Goal: Information Seeking & Learning: Learn about a topic

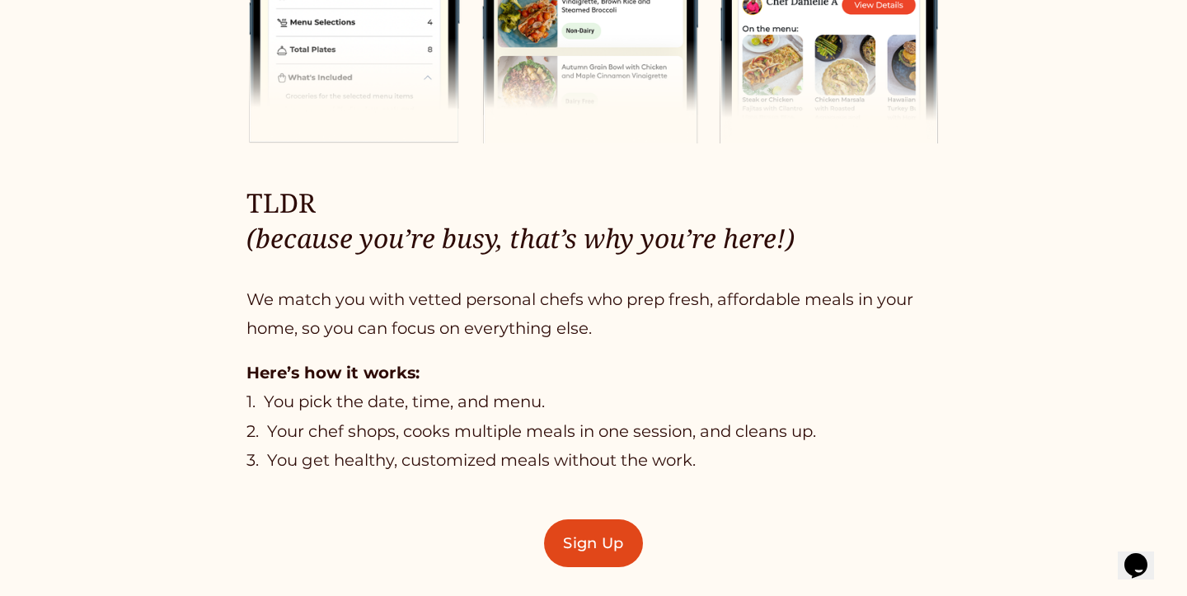
scroll to position [1224, 0]
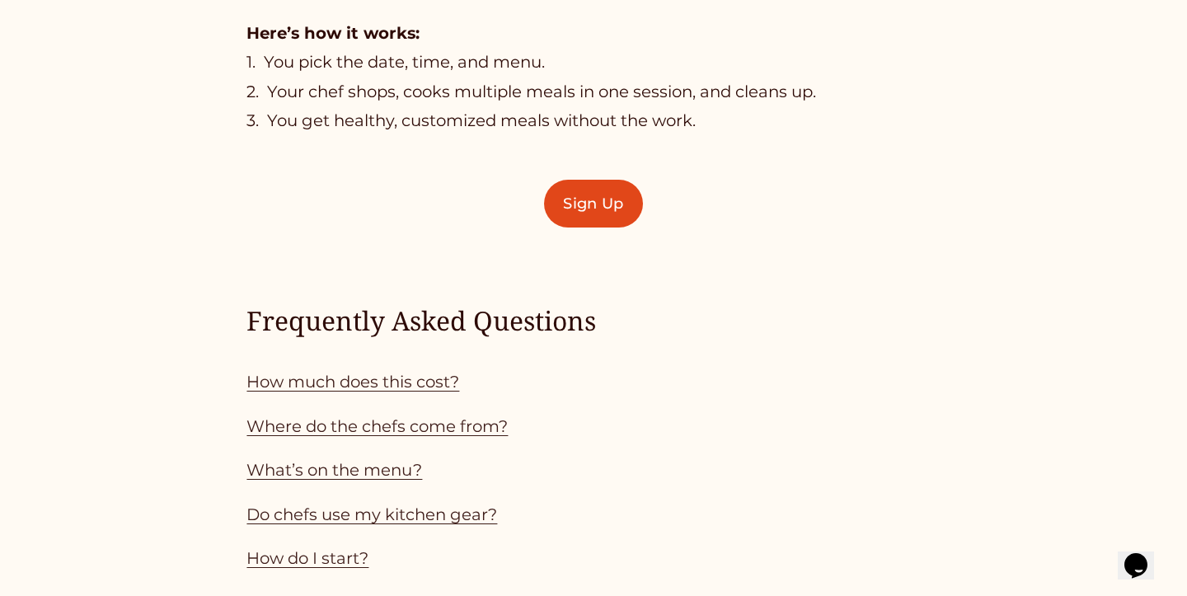
click at [312, 466] on link "What’s on the menu?" at bounding box center [334, 470] width 176 height 20
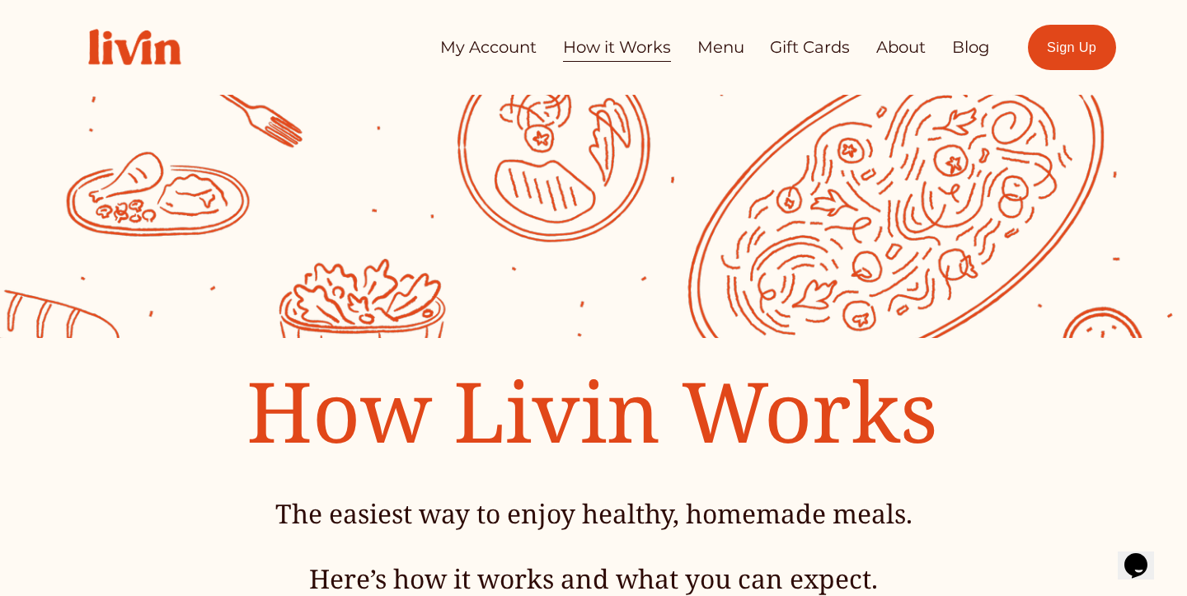
click at [723, 42] on link "Menu" at bounding box center [720, 47] width 47 height 32
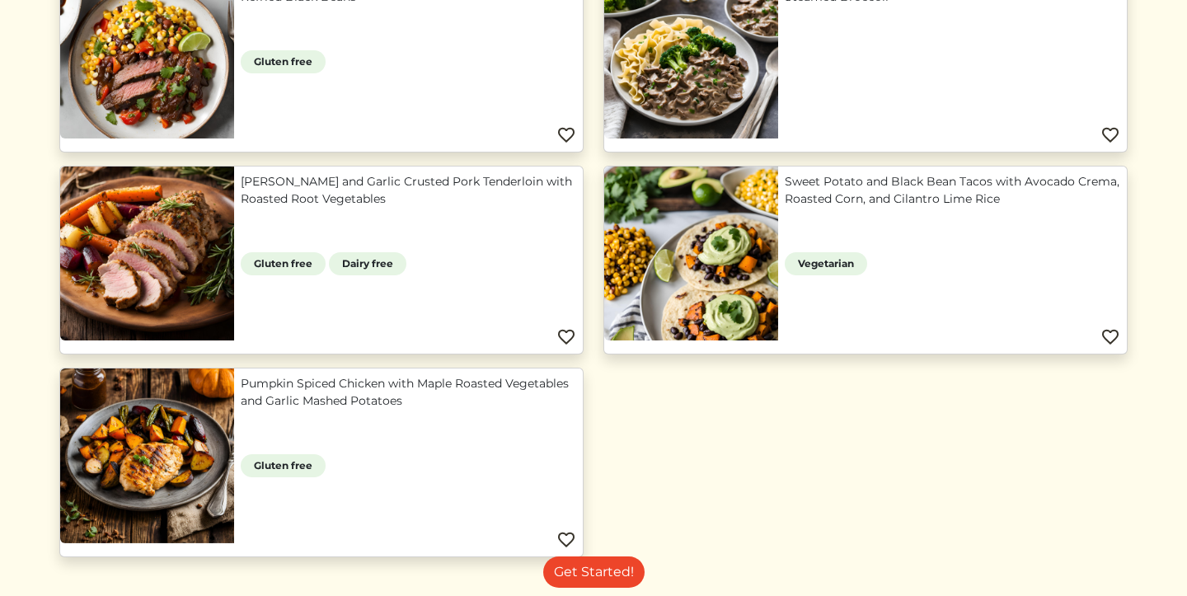
scroll to position [1537, 0]
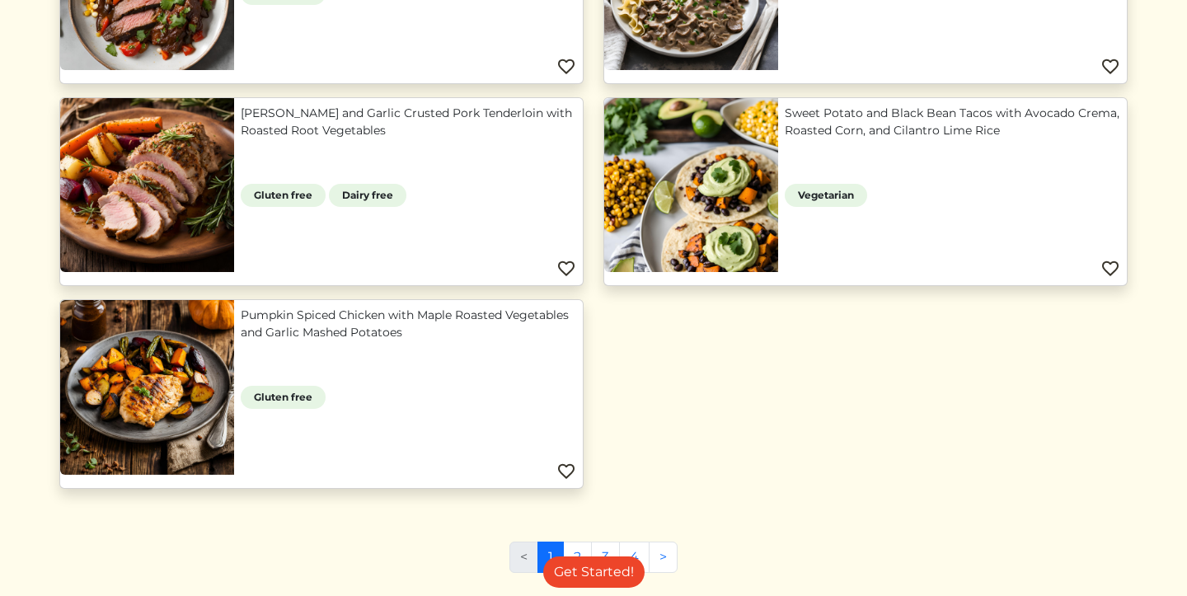
click at [318, 316] on link "Pumpkin Spiced Chicken with Maple Roasted Vegetables and Garlic Mashed Potatoes" at bounding box center [408, 324] width 335 height 35
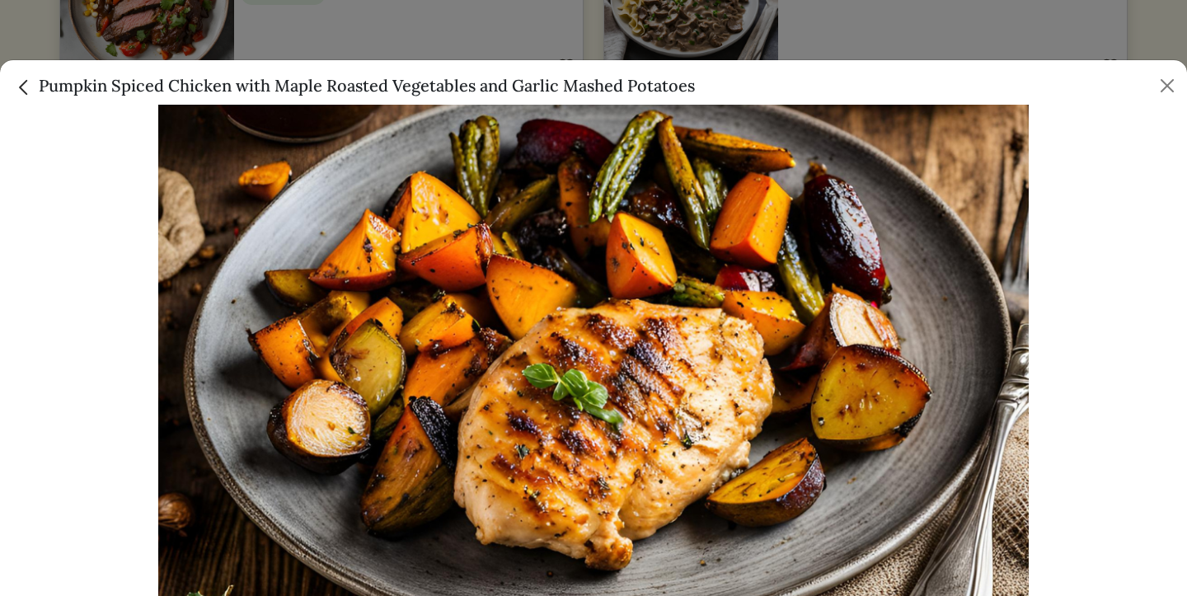
scroll to position [68, 0]
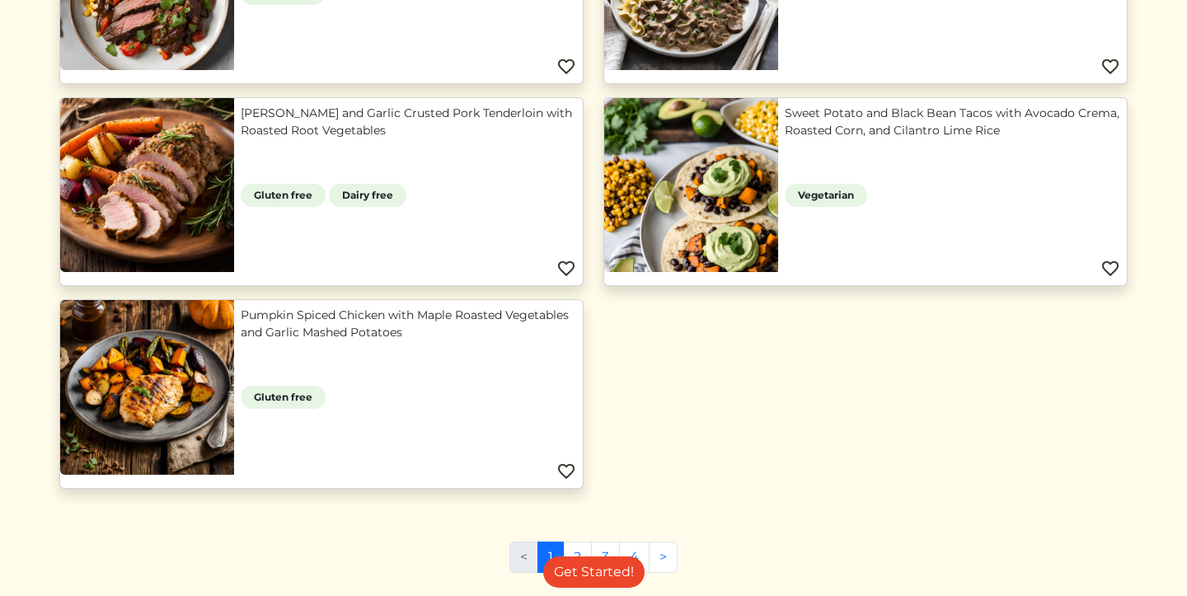
click at [875, 34] on div at bounding box center [593, 298] width 1187 height 596
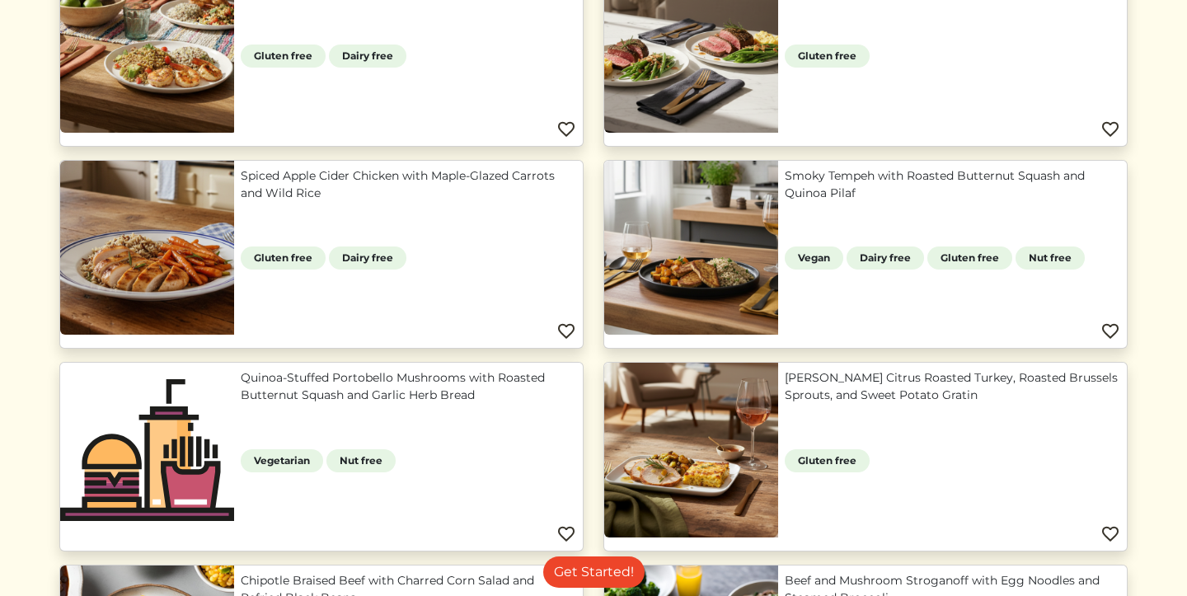
scroll to position [780, 0]
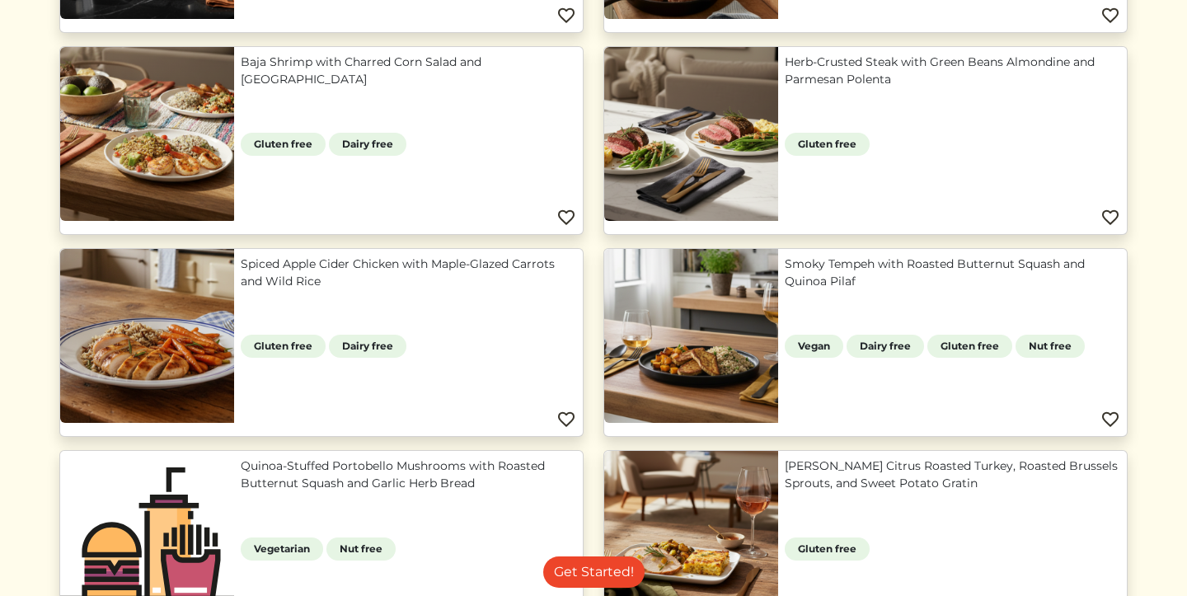
click at [785, 290] on link "Smoky Tempeh with Roasted Butternut Squash and Quinoa Pilaf" at bounding box center [952, 272] width 335 height 35
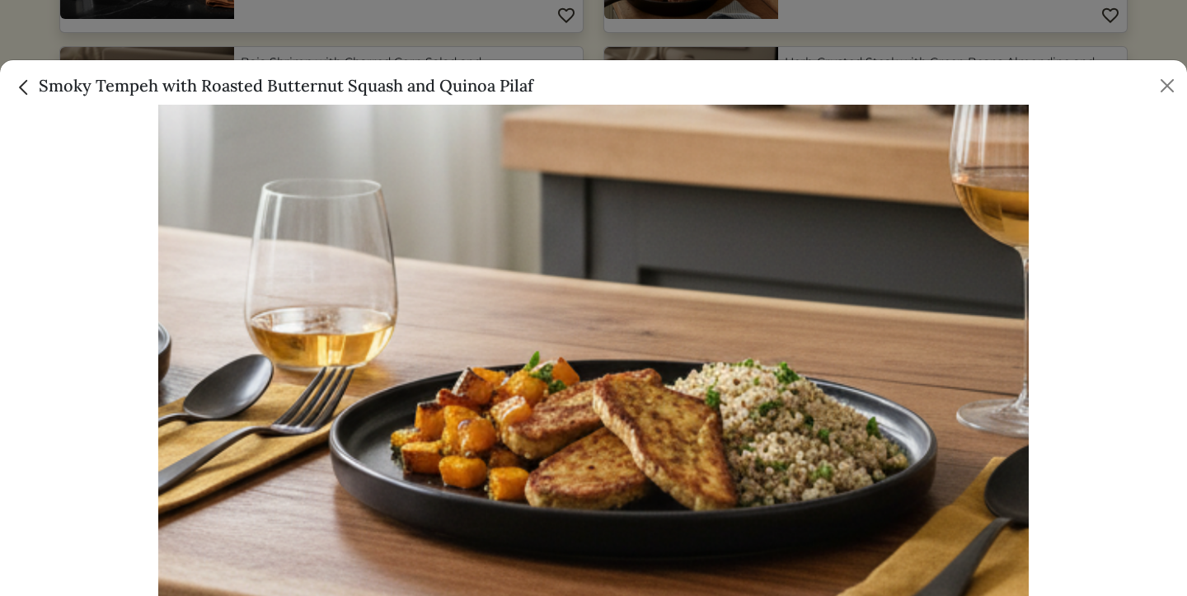
scroll to position [118, 0]
click at [20, 93] on img "Close" at bounding box center [23, 87] width 21 height 21
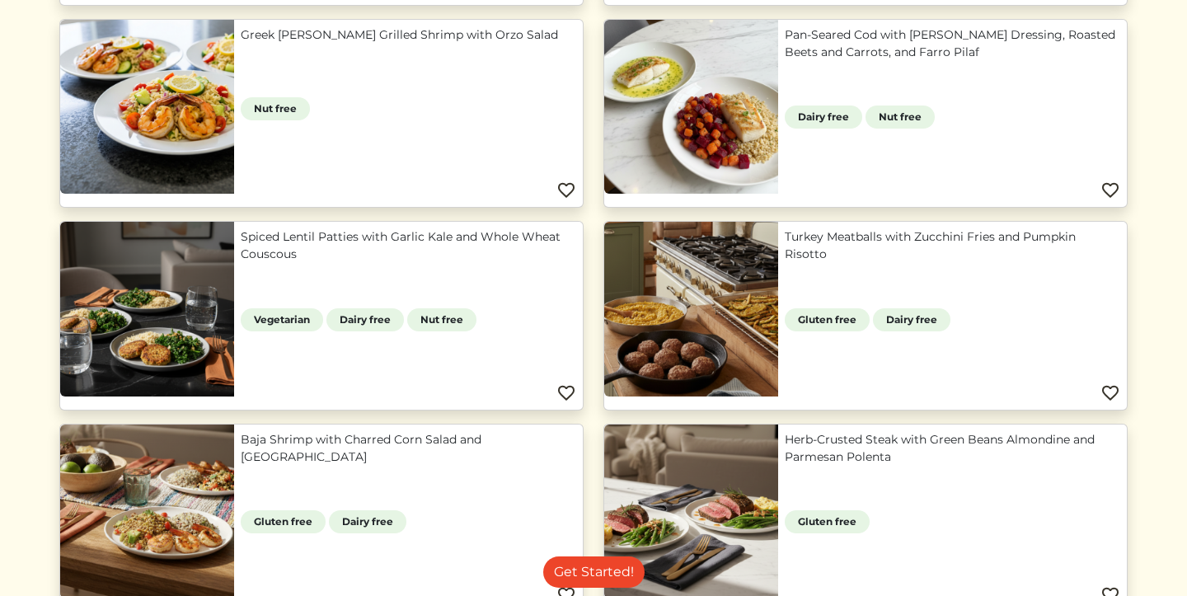
scroll to position [389, 0]
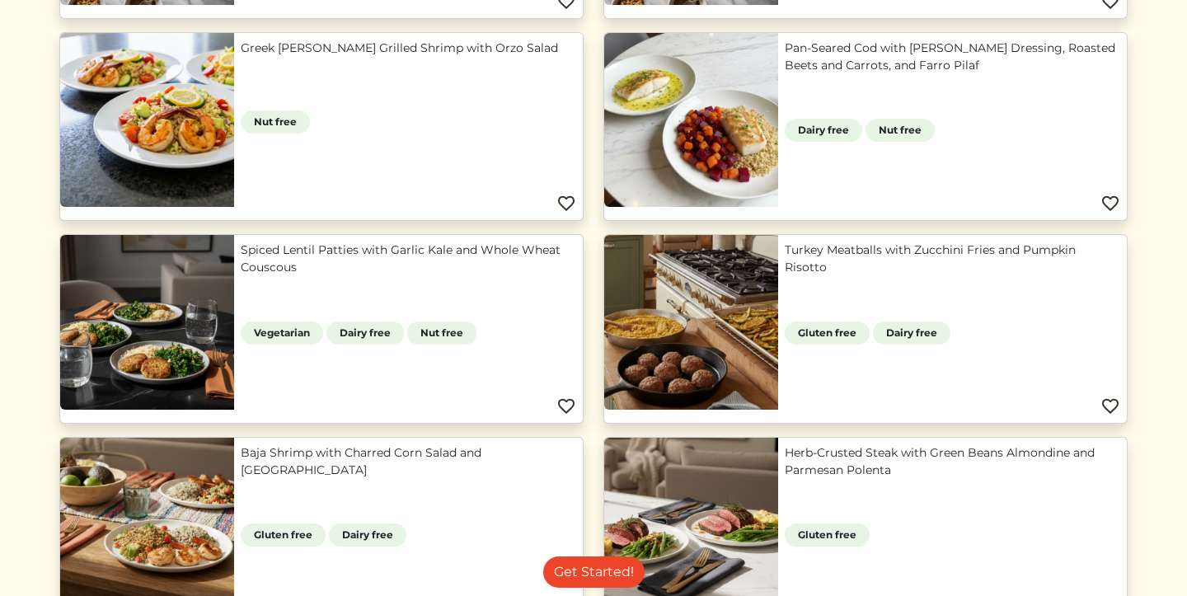
click at [241, 276] on link "Spiced Lentil Patties with Garlic Kale and Whole Wheat Couscous" at bounding box center [408, 258] width 335 height 35
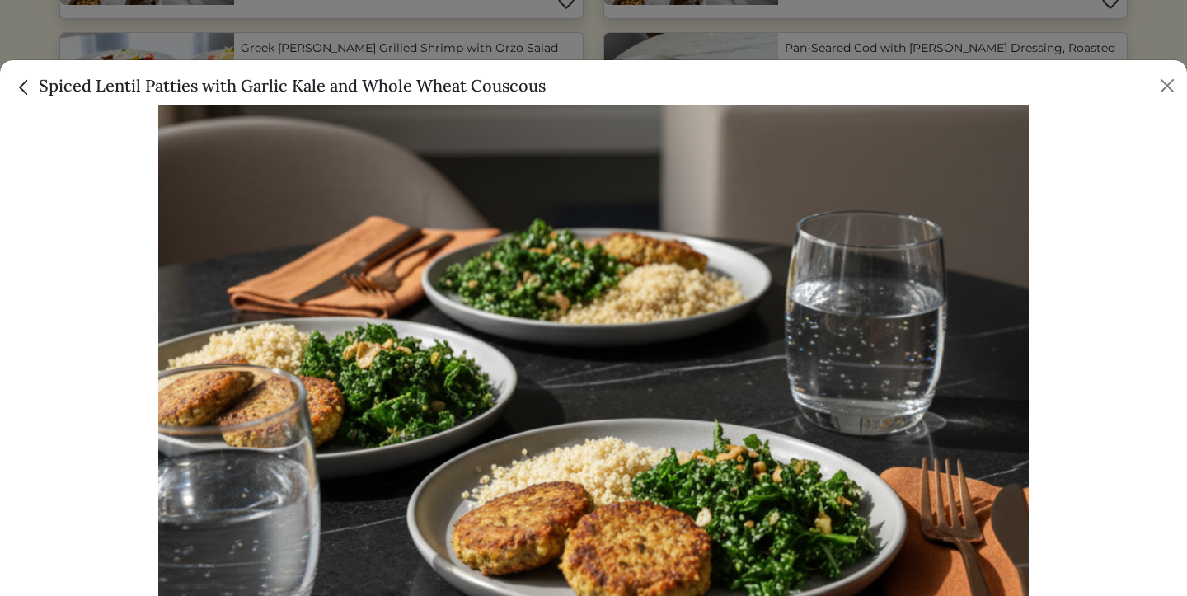
scroll to position [188, 0]
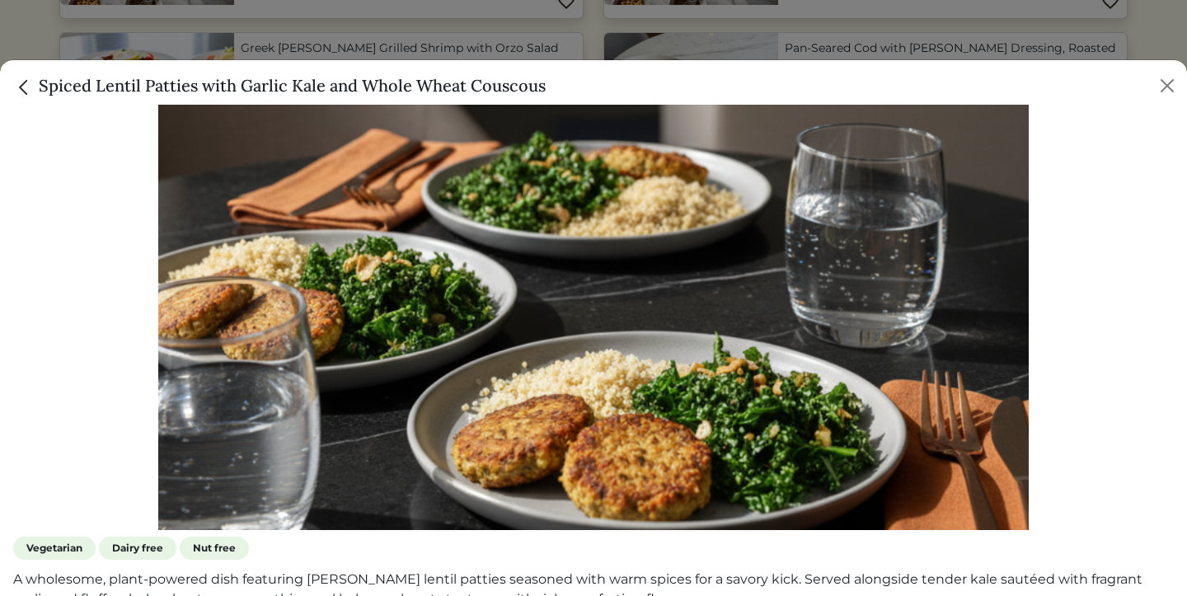
click at [20, 87] on img "Close" at bounding box center [23, 87] width 21 height 21
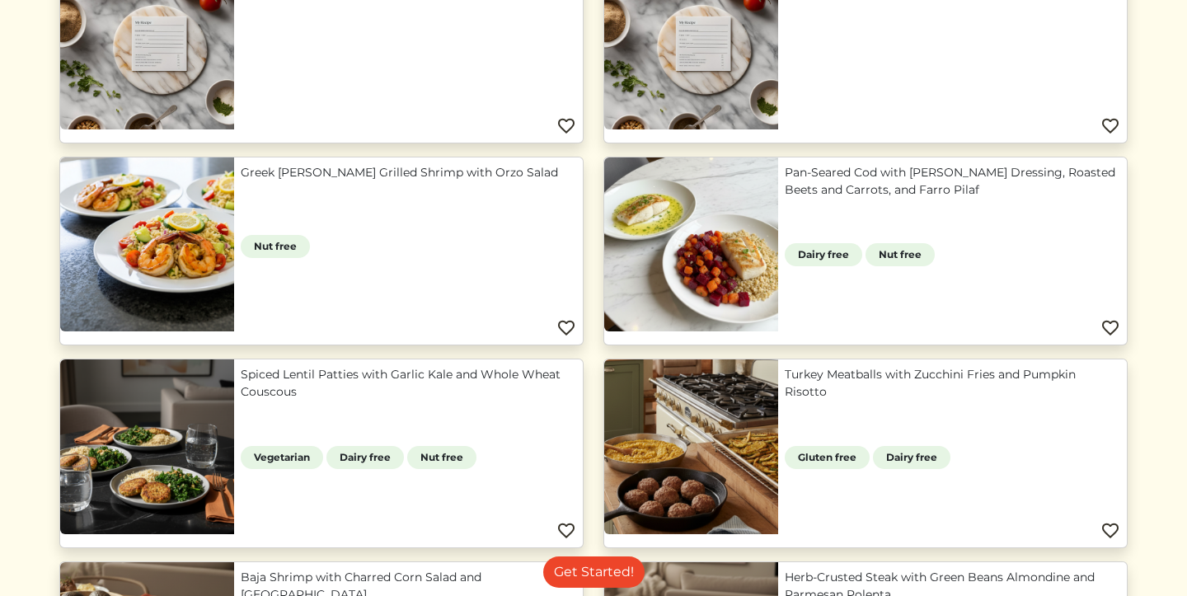
scroll to position [284, 0]
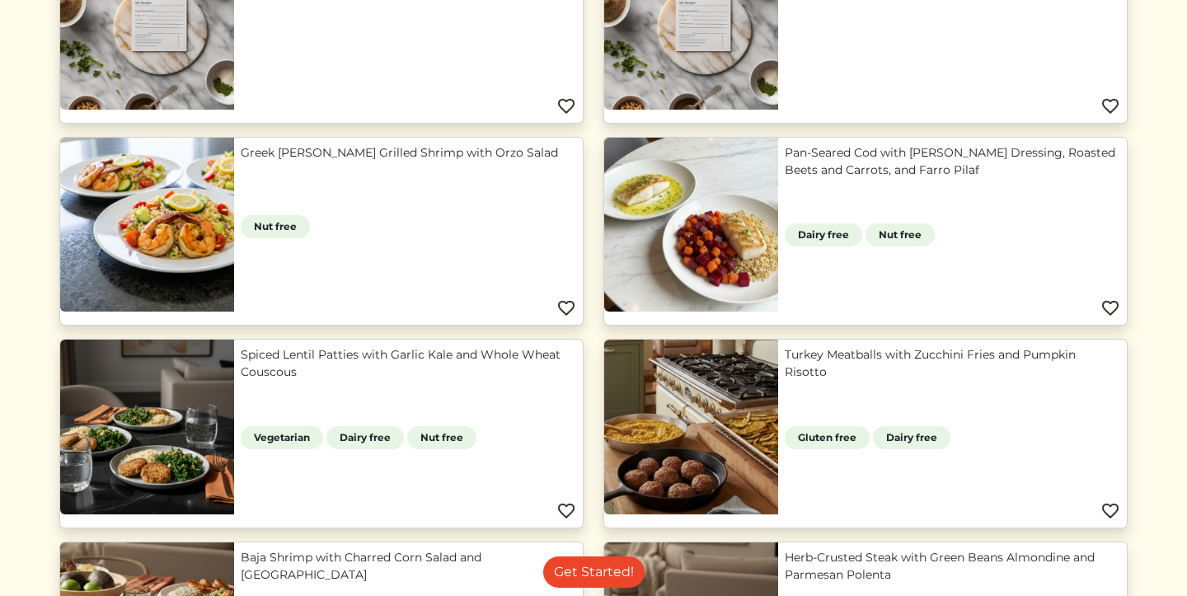
click at [785, 179] on link "Pan-Seared Cod with Lemon Herb Dressing, Roasted Beets and Carrots, and Farro P…" at bounding box center [952, 161] width 335 height 35
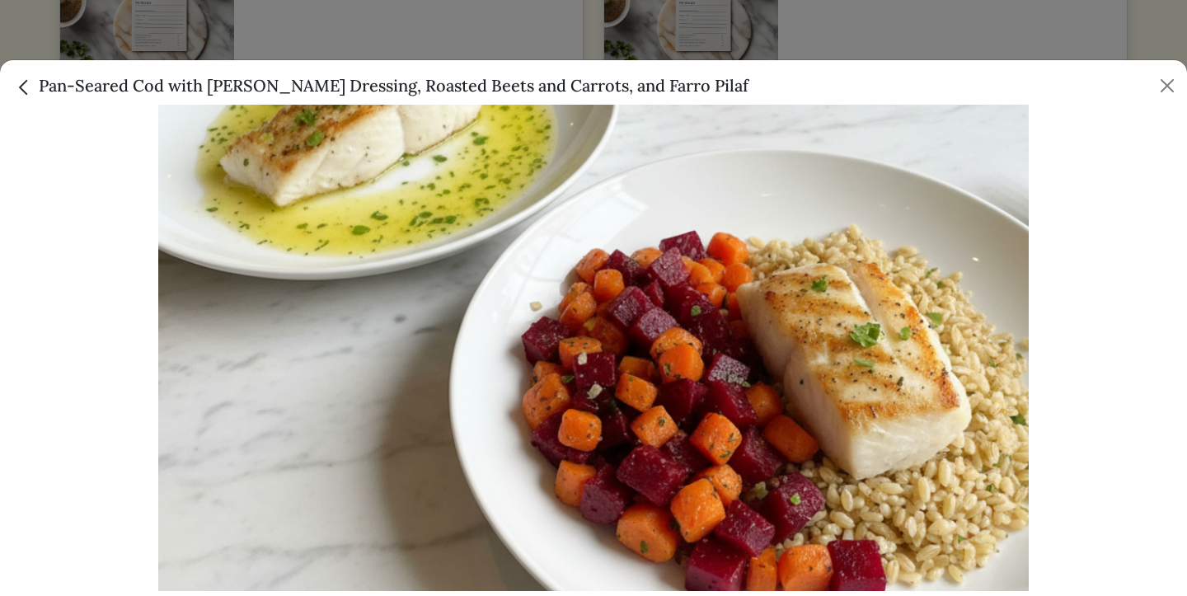
scroll to position [132, 0]
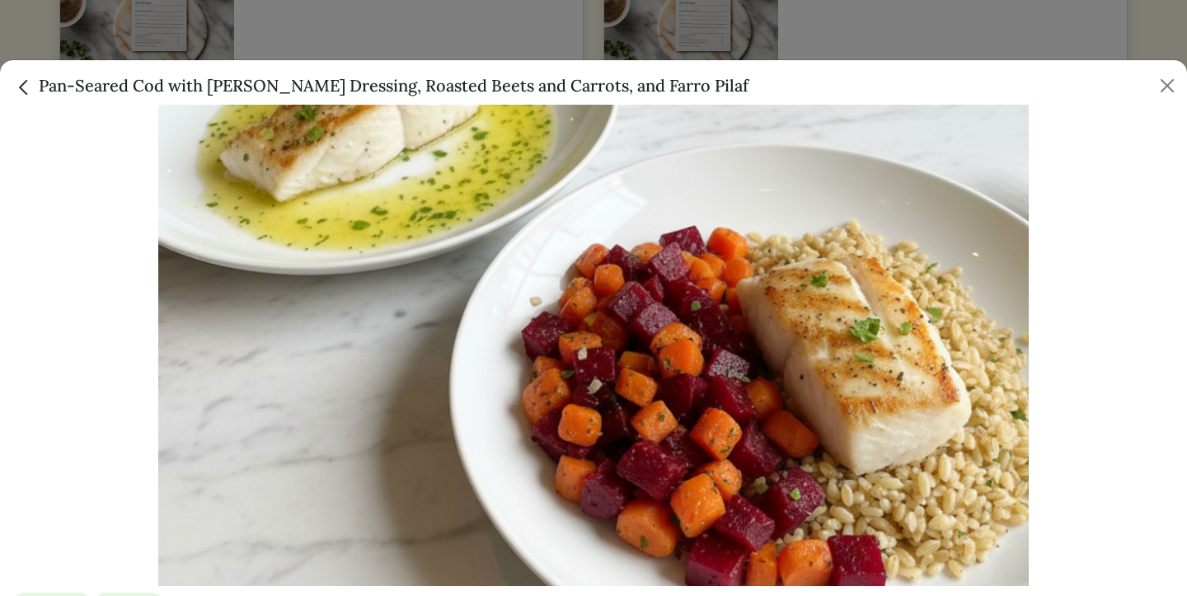
click at [560, 45] on div at bounding box center [593, 298] width 1187 height 596
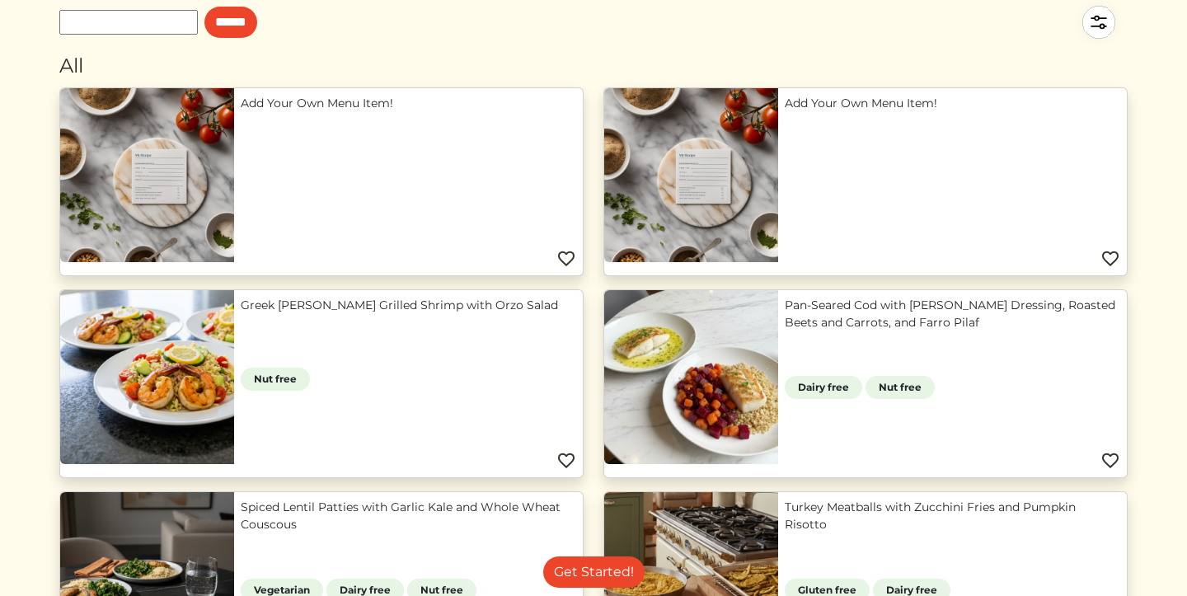
scroll to position [0, 0]
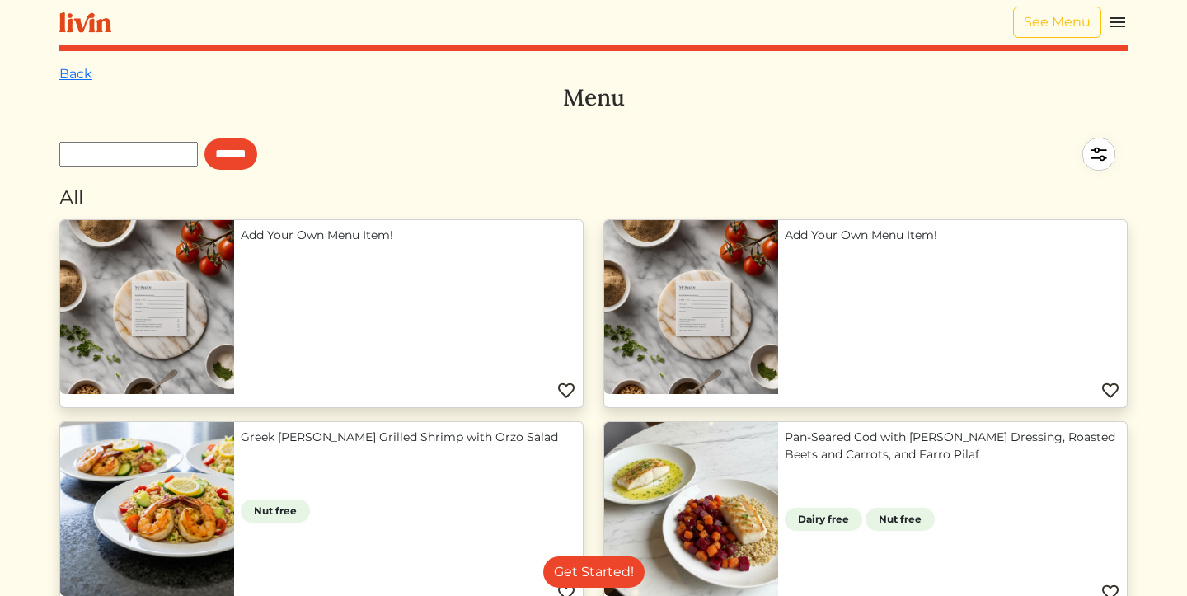
click at [82, 24] on img at bounding box center [85, 22] width 52 height 21
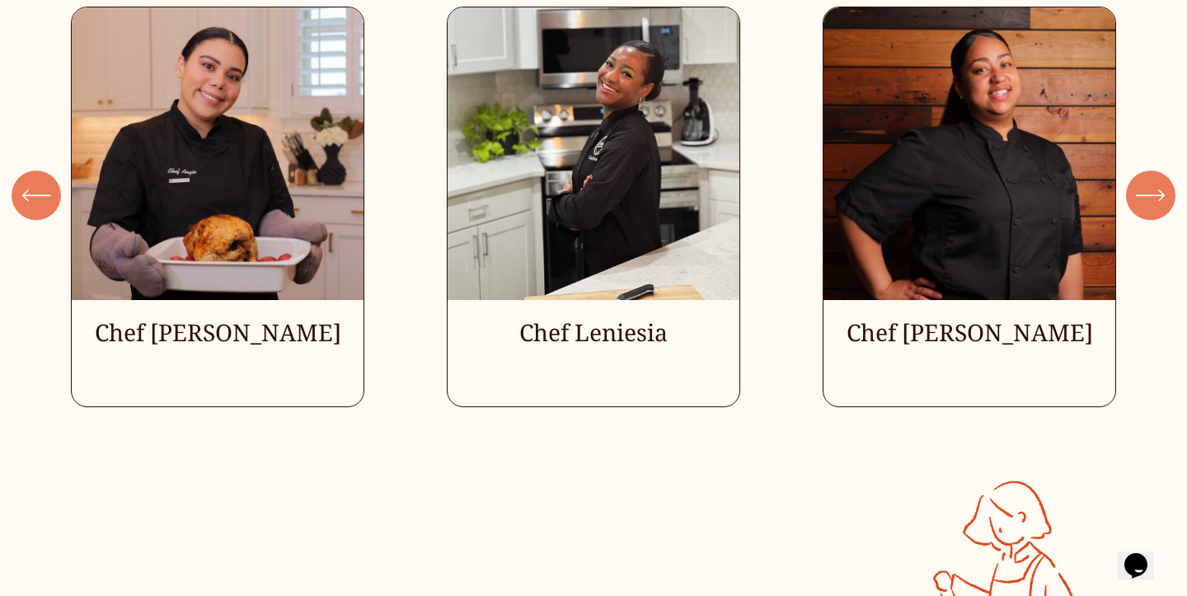
scroll to position [4584, 0]
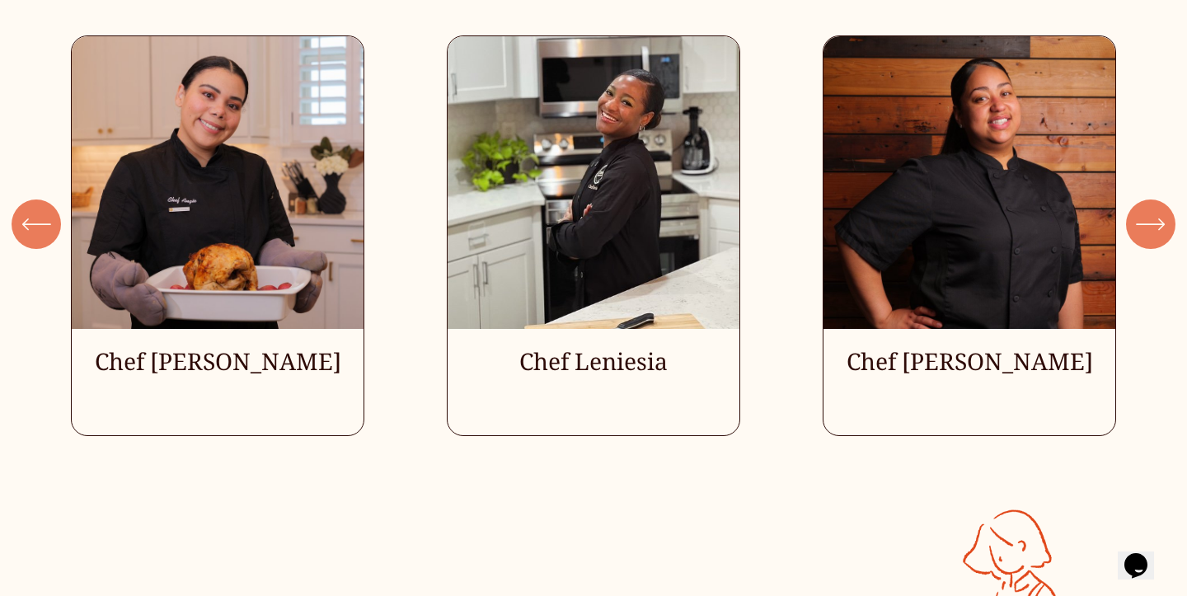
click at [1153, 229] on icon "\a \a \a Next\a \a" at bounding box center [1151, 224] width 30 height 30
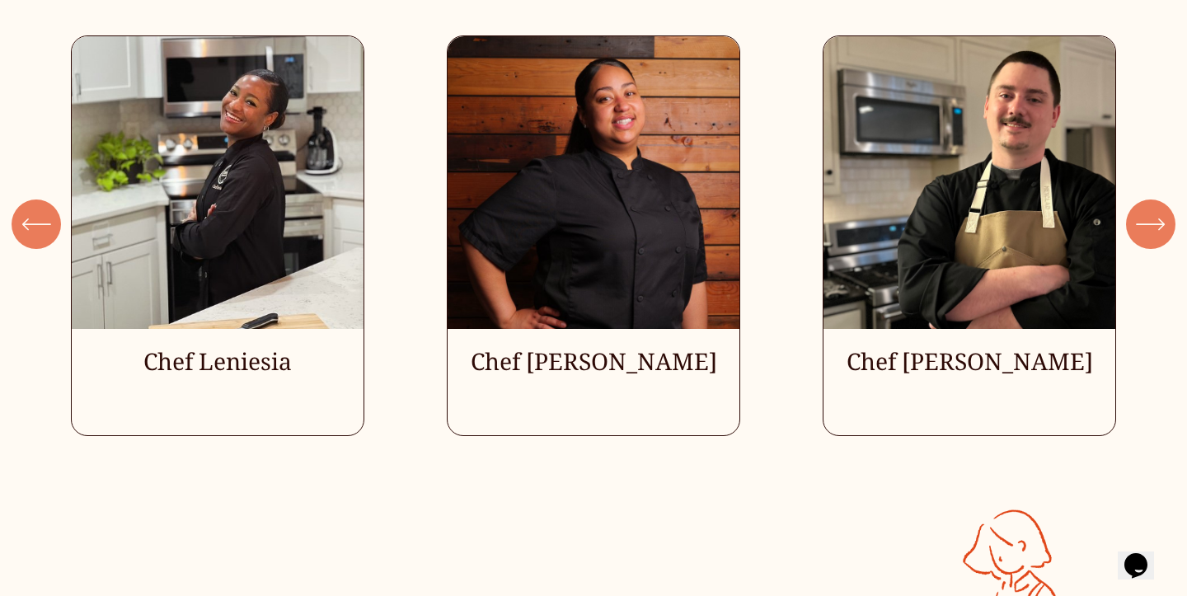
click at [1153, 229] on icon "\a \a \a Next\a \a" at bounding box center [1151, 224] width 30 height 30
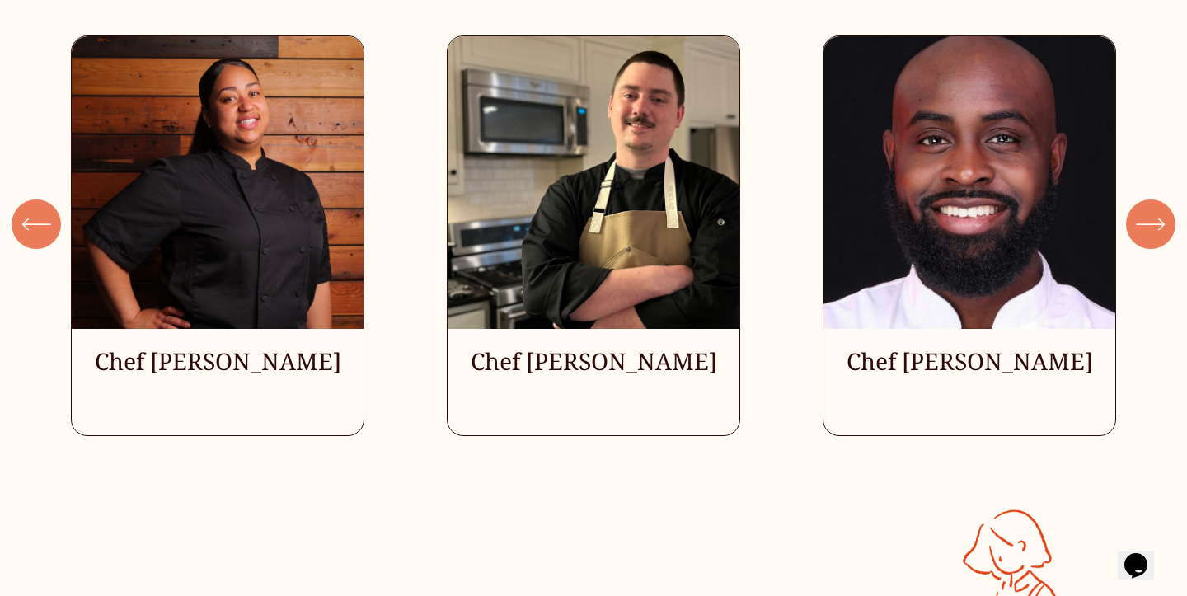
click at [1153, 229] on icon "\a \a \a Next\a \a" at bounding box center [1151, 224] width 30 height 30
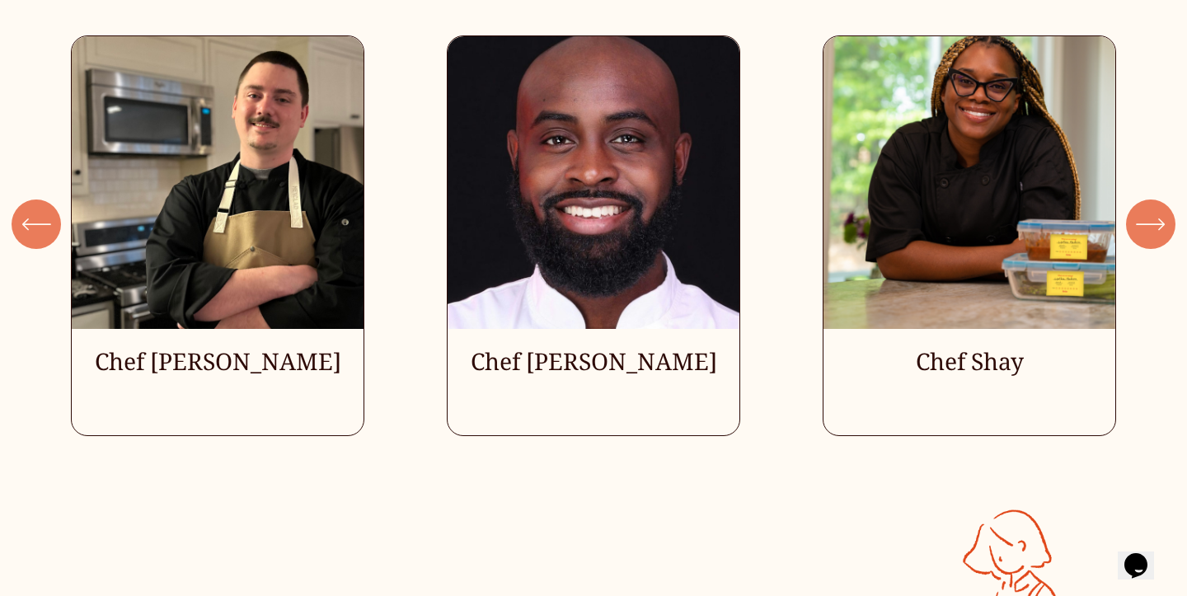
click at [1153, 229] on icon "\a \a \a Next\a \a" at bounding box center [1151, 224] width 30 height 30
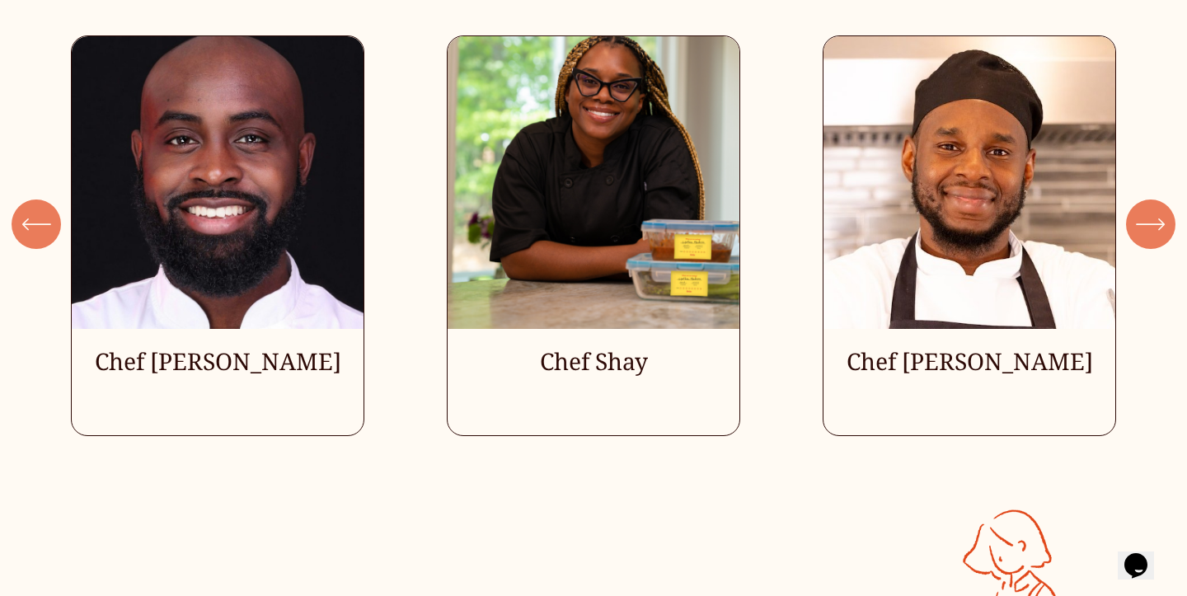
click at [1153, 229] on icon "\a \a \a Next\a \a" at bounding box center [1151, 224] width 30 height 30
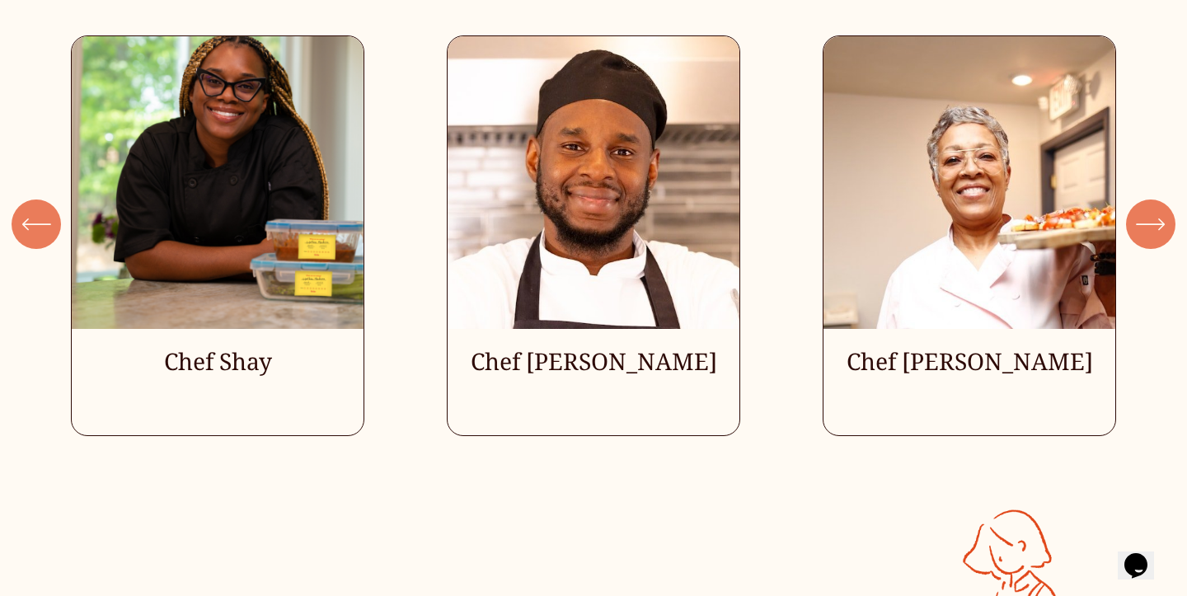
click at [1153, 229] on icon "\a \a \a Next\a \a" at bounding box center [1151, 224] width 30 height 30
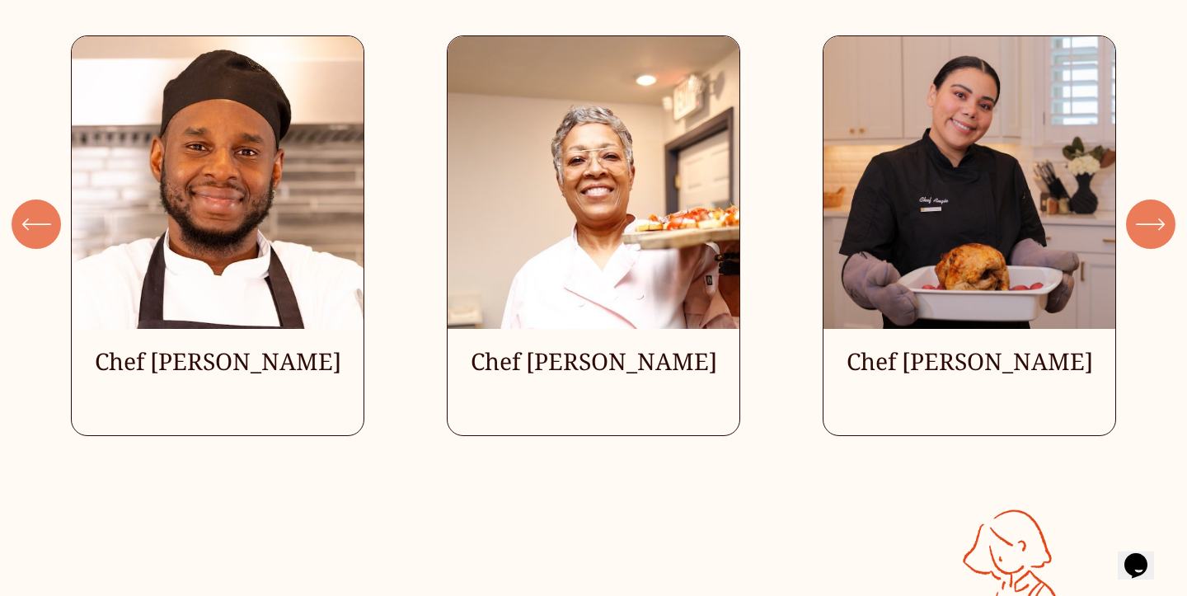
click at [1153, 229] on icon "\a \a \a Next\a \a" at bounding box center [1151, 224] width 30 height 30
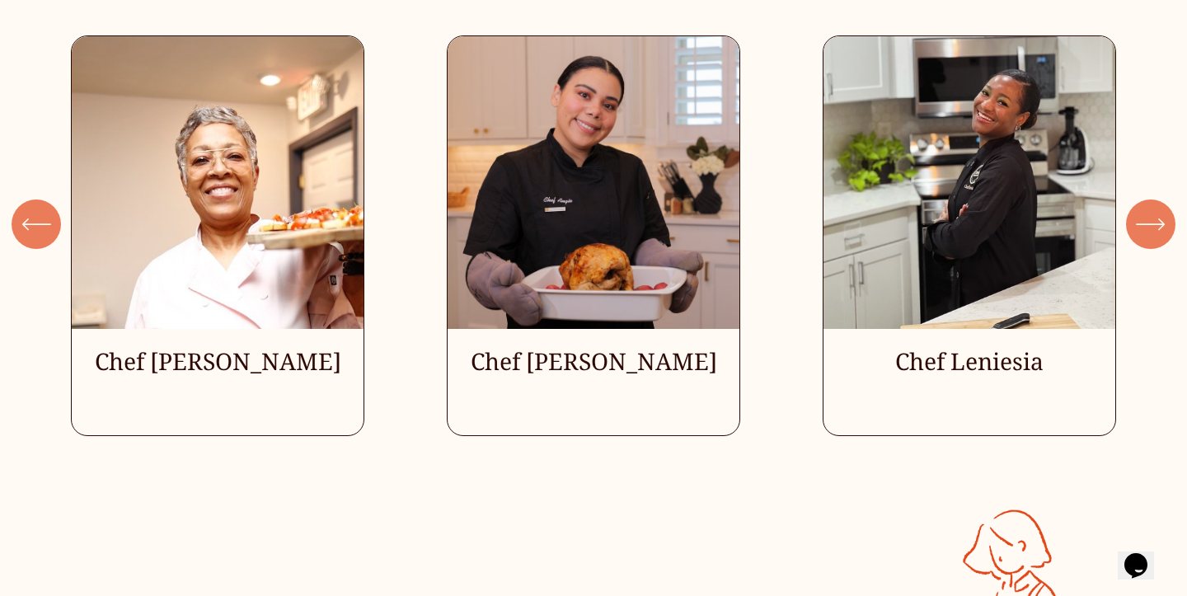
click at [1146, 134] on div "Chef Angie Chef Leniesia" at bounding box center [593, 235] width 1187 height 401
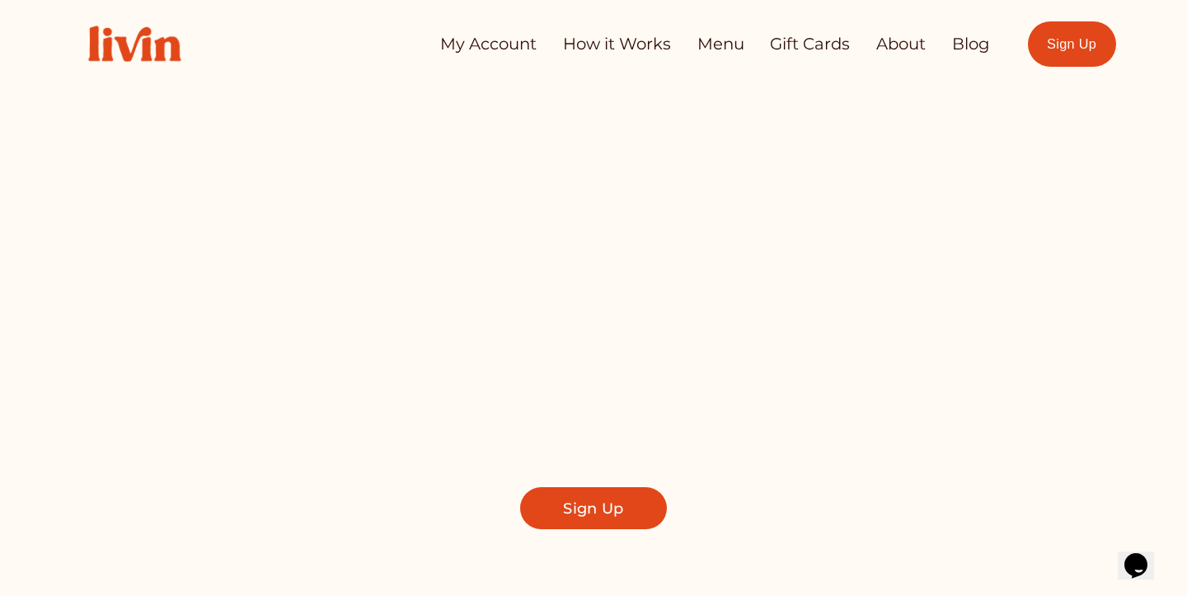
scroll to position [4, 0]
click at [963, 40] on link "Blog" at bounding box center [971, 43] width 38 height 32
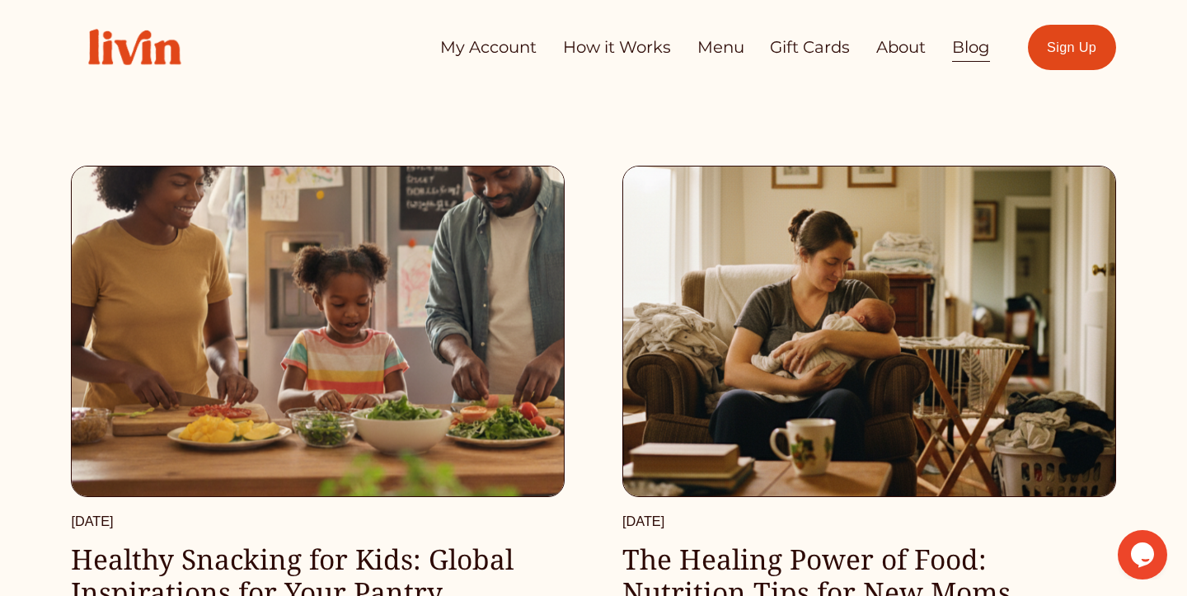
click at [634, 53] on link "How it Works" at bounding box center [617, 47] width 108 height 32
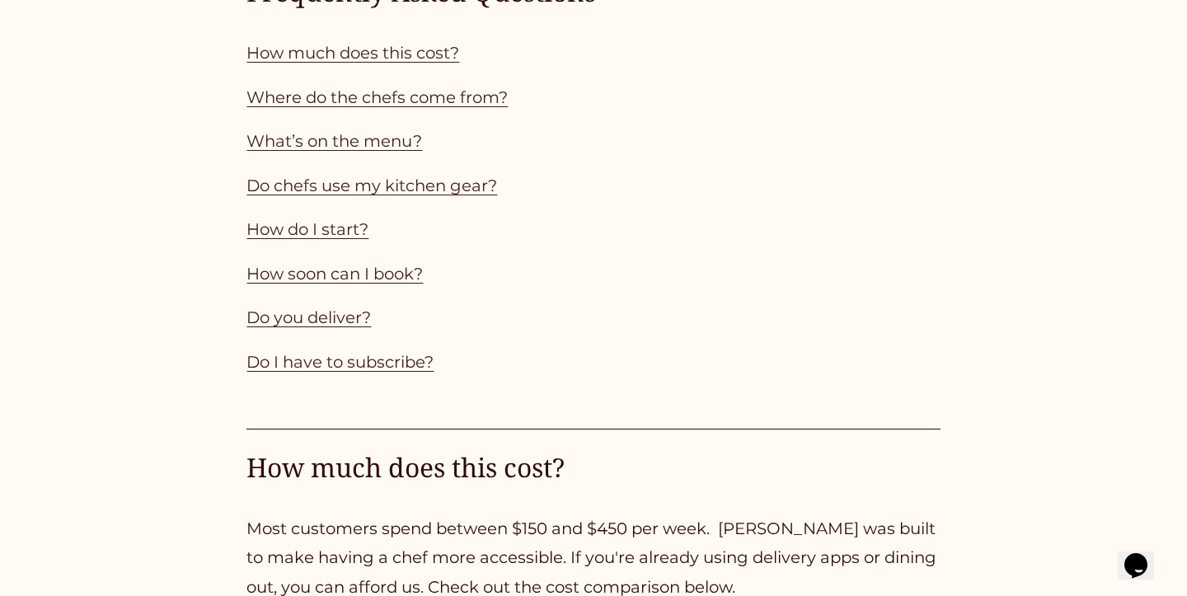
scroll to position [1555, 0]
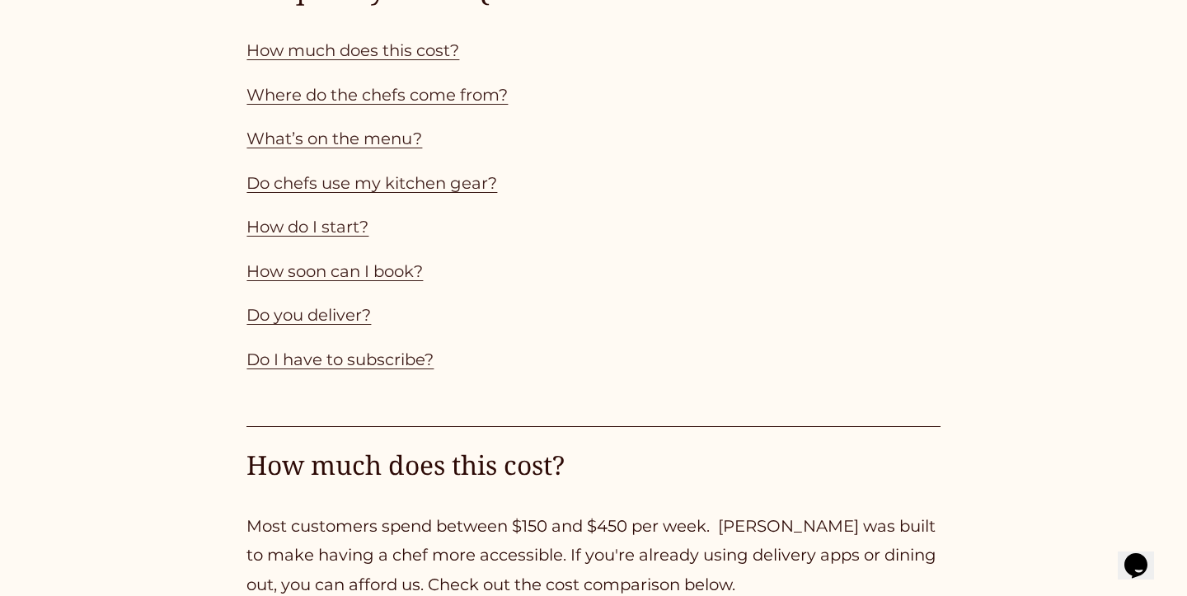
click at [306, 59] on link "How much does this cost?" at bounding box center [352, 50] width 213 height 20
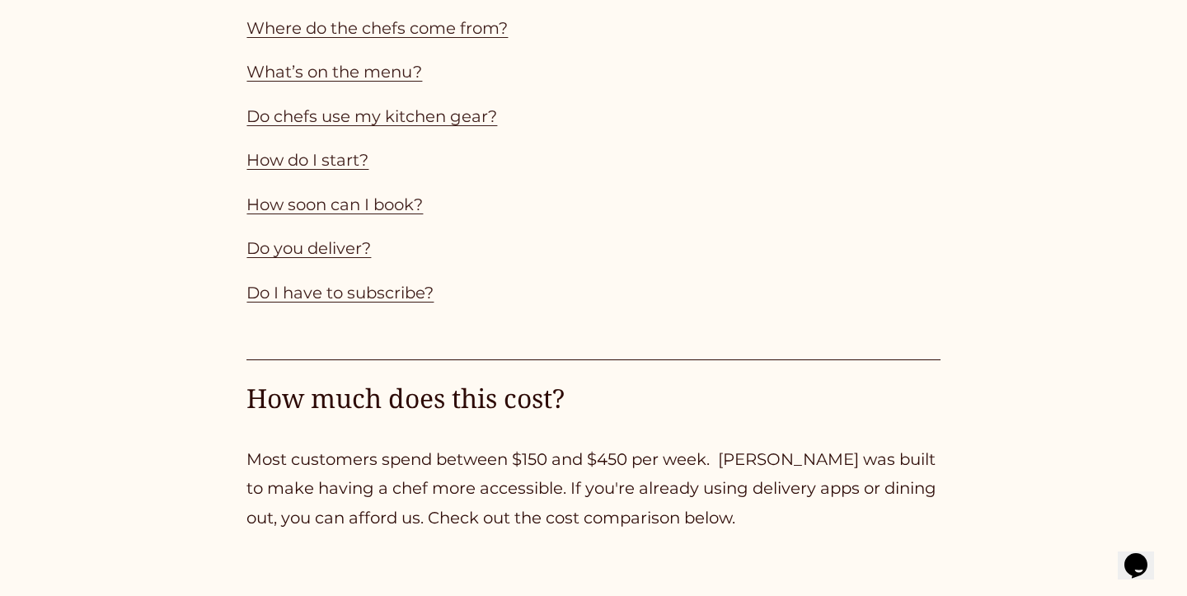
scroll to position [1619, 0]
